Goal: Transaction & Acquisition: Subscribe to service/newsletter

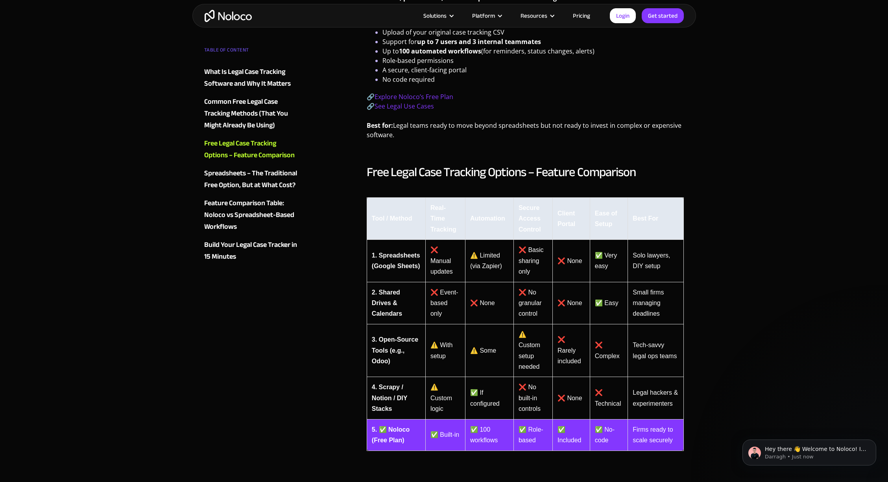
click at [578, 13] on link "Pricing" at bounding box center [581, 16] width 37 height 10
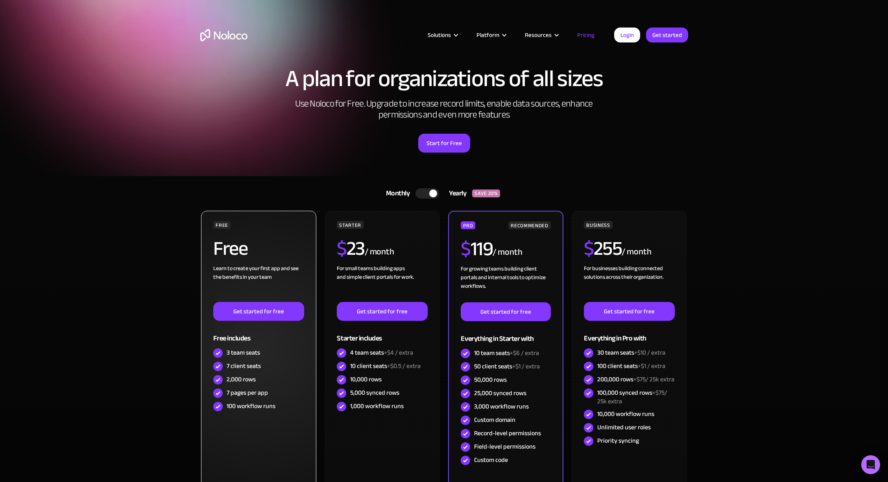
click at [270, 262] on div "Free" at bounding box center [258, 252] width 90 height 26
click at [279, 314] on link "Get started for free" at bounding box center [258, 311] width 90 height 19
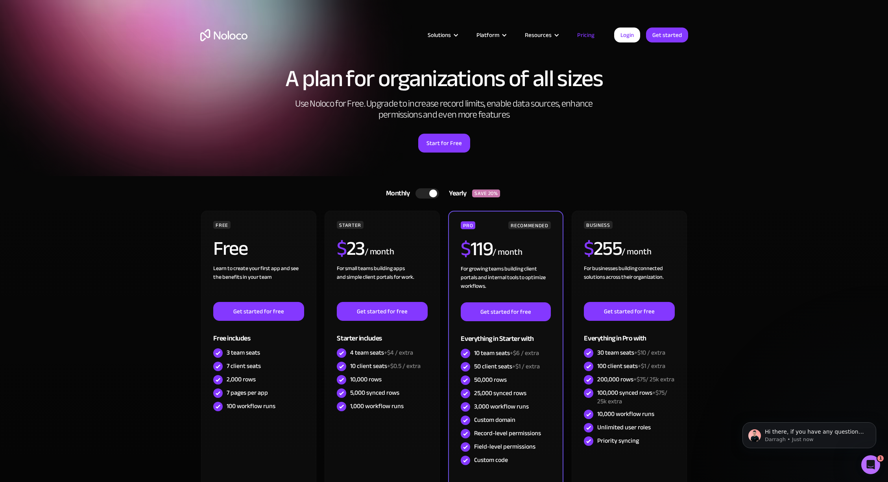
click at [443, 196] on div "Yearly" at bounding box center [455, 194] width 33 height 12
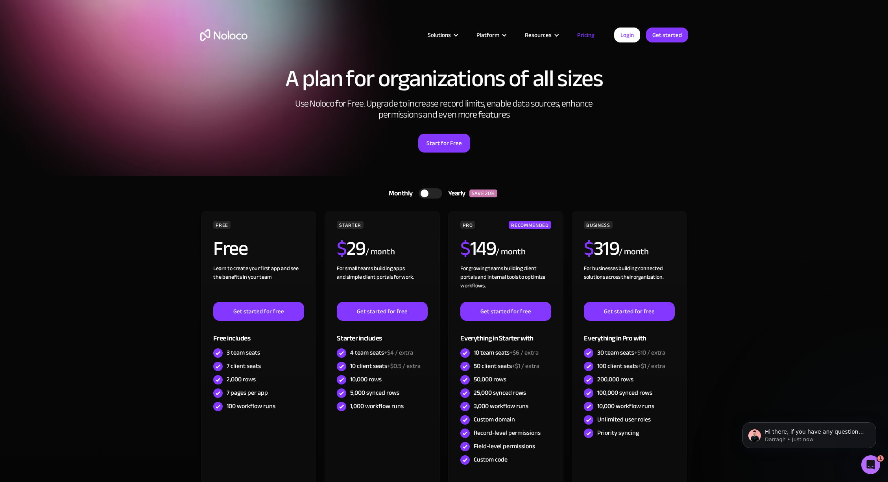
click at [439, 194] on div at bounding box center [431, 193] width 24 height 10
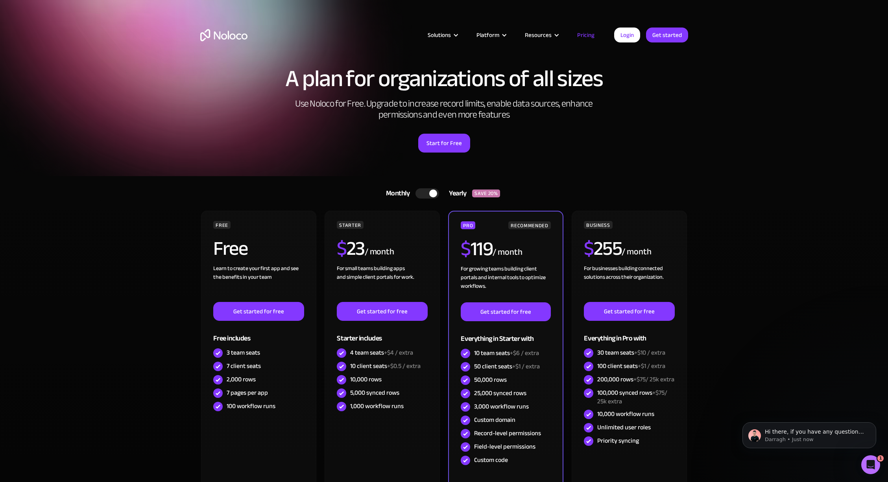
click at [439, 194] on div at bounding box center [428, 193] width 24 height 10
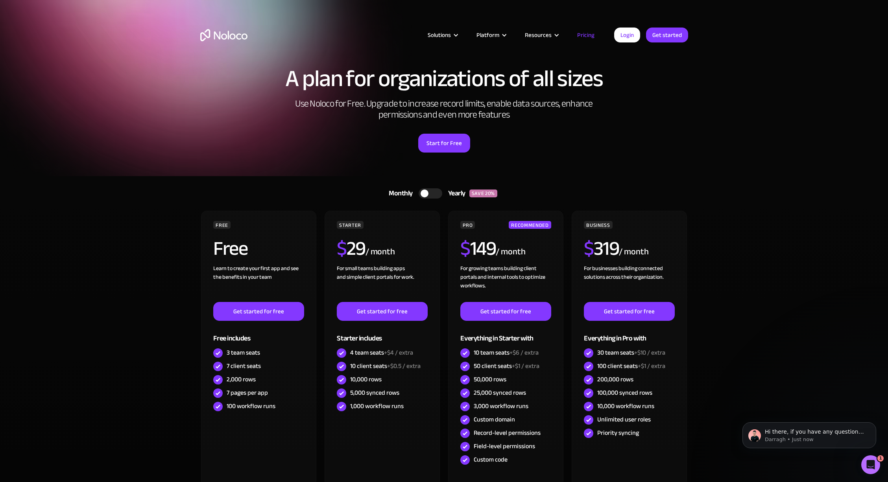
click at [437, 194] on div at bounding box center [431, 193] width 24 height 10
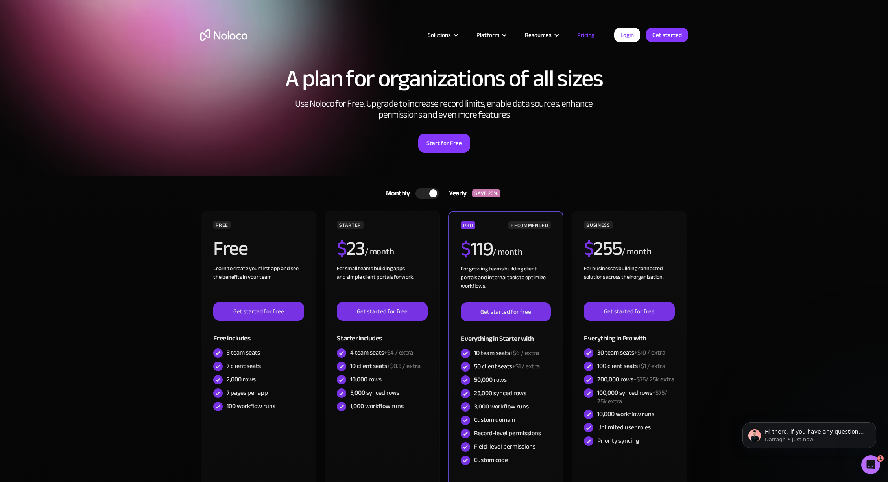
click at [437, 194] on div at bounding box center [433, 194] width 8 height 8
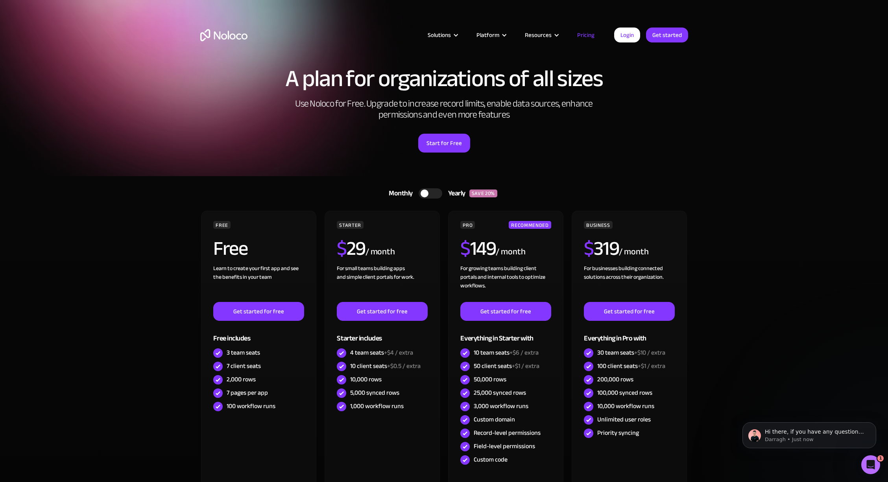
click at [434, 194] on div at bounding box center [431, 193] width 24 height 10
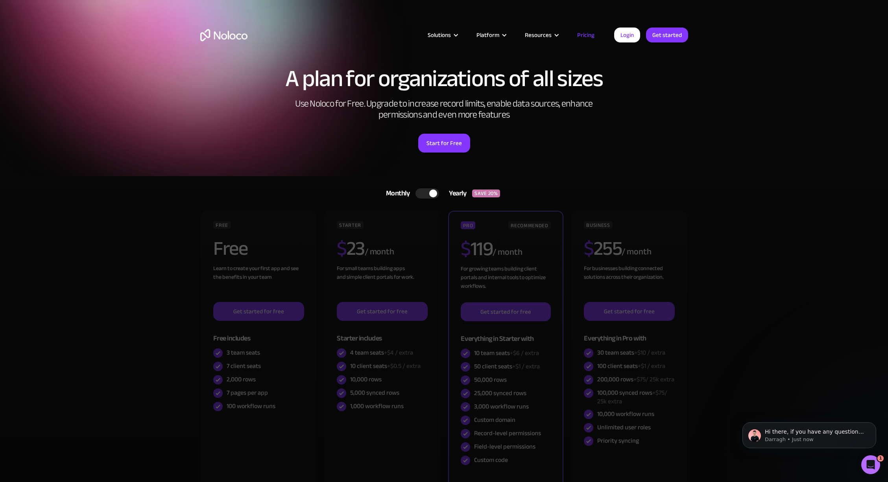
click at [434, 194] on div at bounding box center [433, 194] width 8 height 8
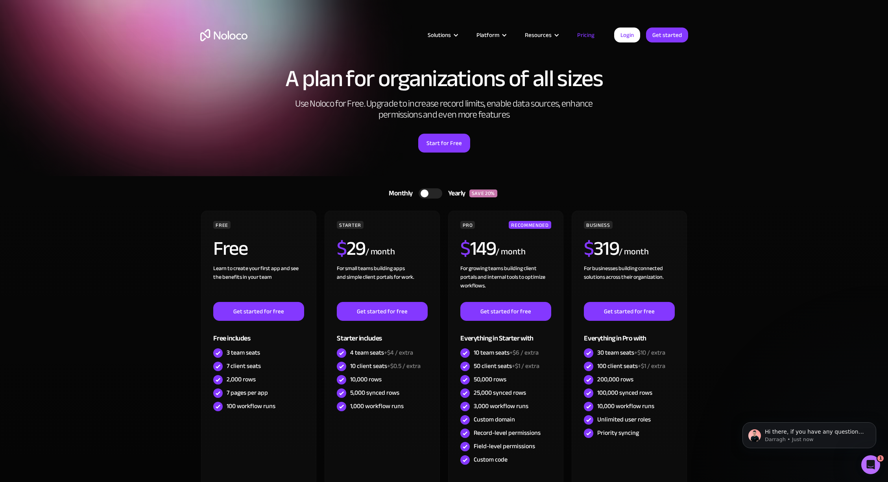
click at [434, 194] on div at bounding box center [431, 193] width 24 height 10
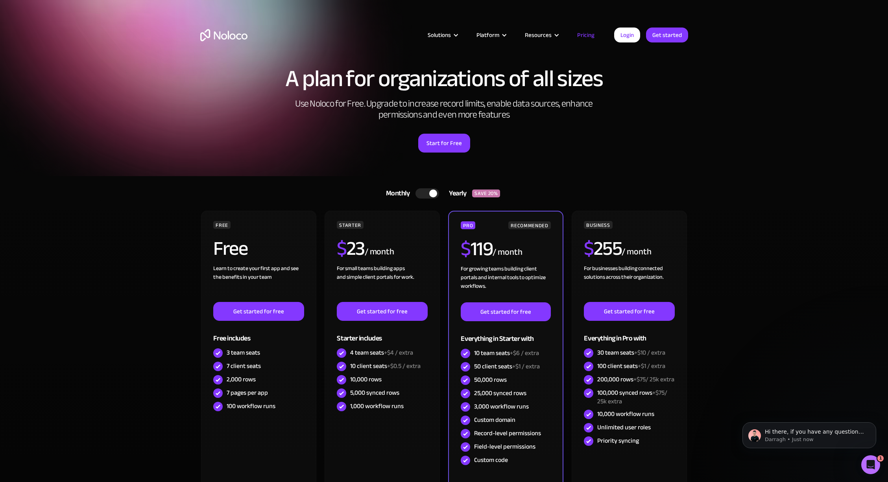
click at [432, 194] on div at bounding box center [433, 194] width 8 height 8
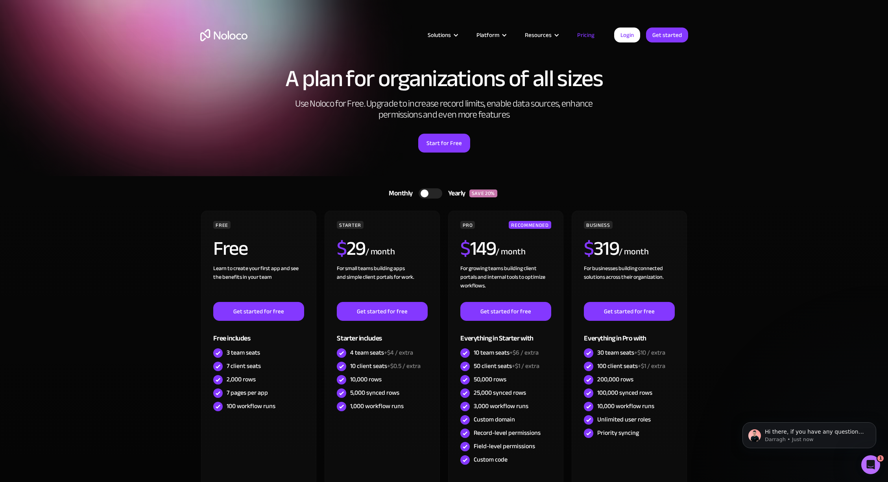
click at [432, 194] on div at bounding box center [431, 193] width 24 height 10
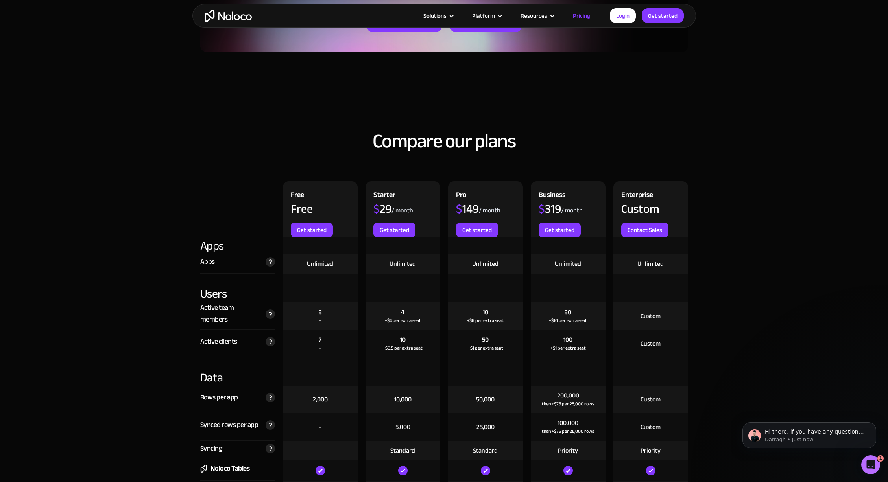
scroll to position [673, 0]
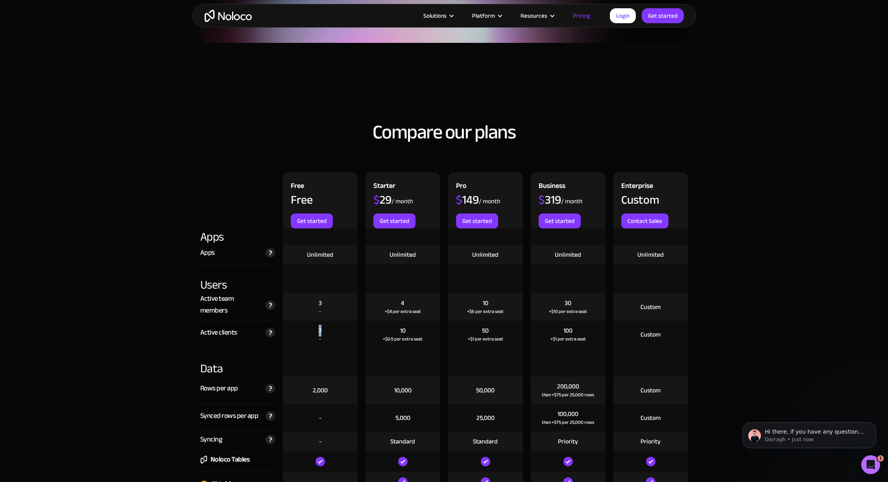
drag, startPoint x: 323, startPoint y: 331, endPoint x: 313, endPoint y: 331, distance: 9.4
click at [313, 331] on div "7 -" at bounding box center [320, 335] width 75 height 28
drag, startPoint x: 414, startPoint y: 330, endPoint x: 445, endPoint y: 331, distance: 31.1
click at [440, 331] on div "10 +$0.5 per extra seat" at bounding box center [403, 335] width 75 height 28
drag, startPoint x: 489, startPoint y: 329, endPoint x: 482, endPoint y: 332, distance: 7.8
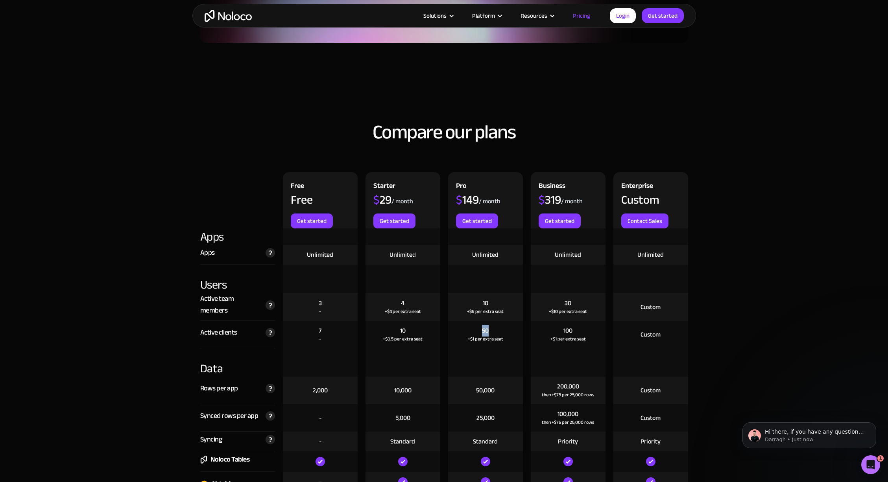
click at [482, 332] on div "50 +$1 per extra seat" at bounding box center [485, 335] width 75 height 28
click at [573, 332] on div "100 +$1 per extra seat" at bounding box center [568, 335] width 75 height 28
click at [566, 331] on div "100" at bounding box center [567, 331] width 9 height 9
